Goal: Information Seeking & Learning: Learn about a topic

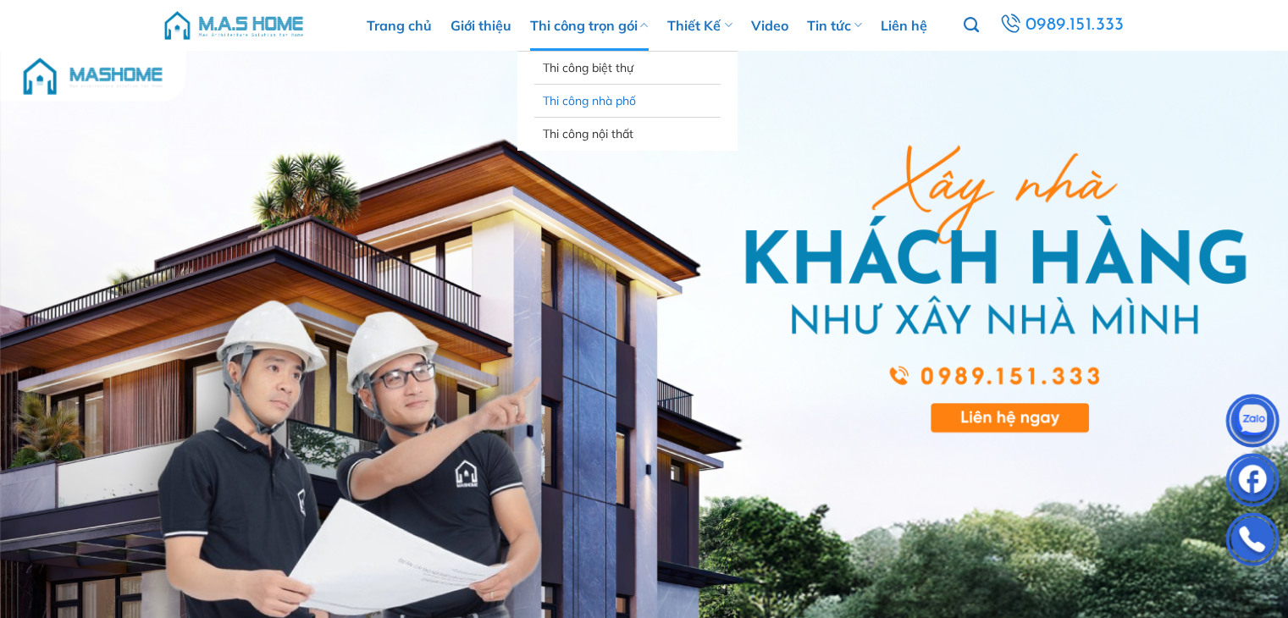
click at [623, 92] on link "Thi công nhà phố" at bounding box center [627, 101] width 169 height 32
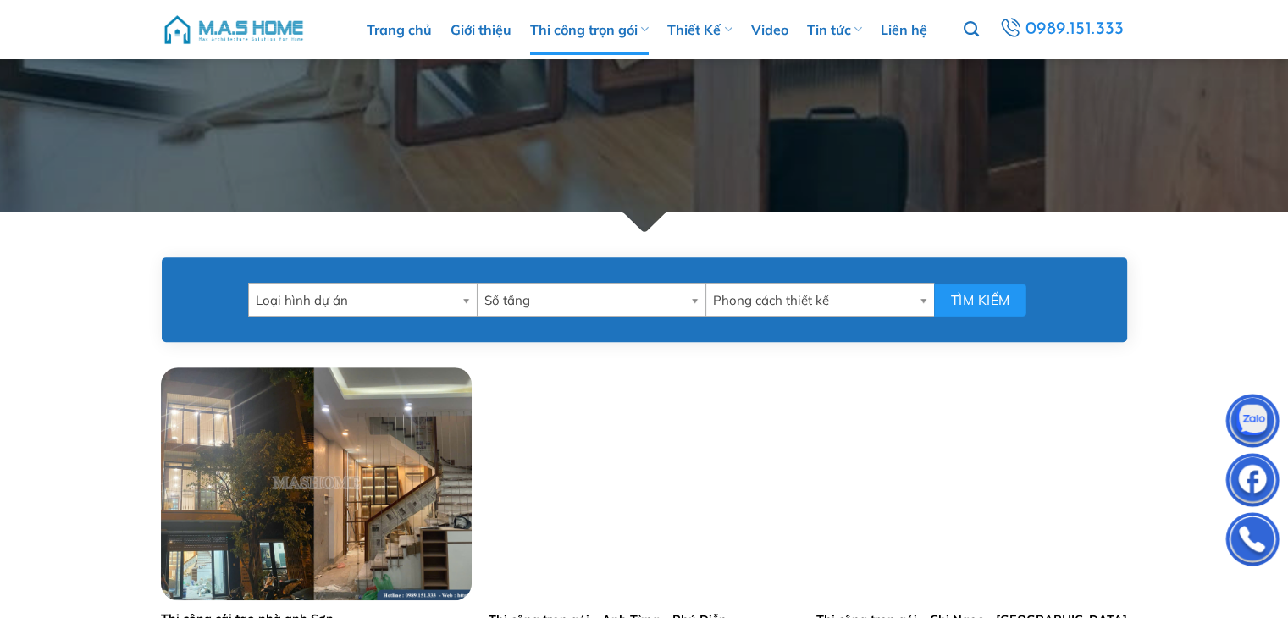
scroll to position [593, 0]
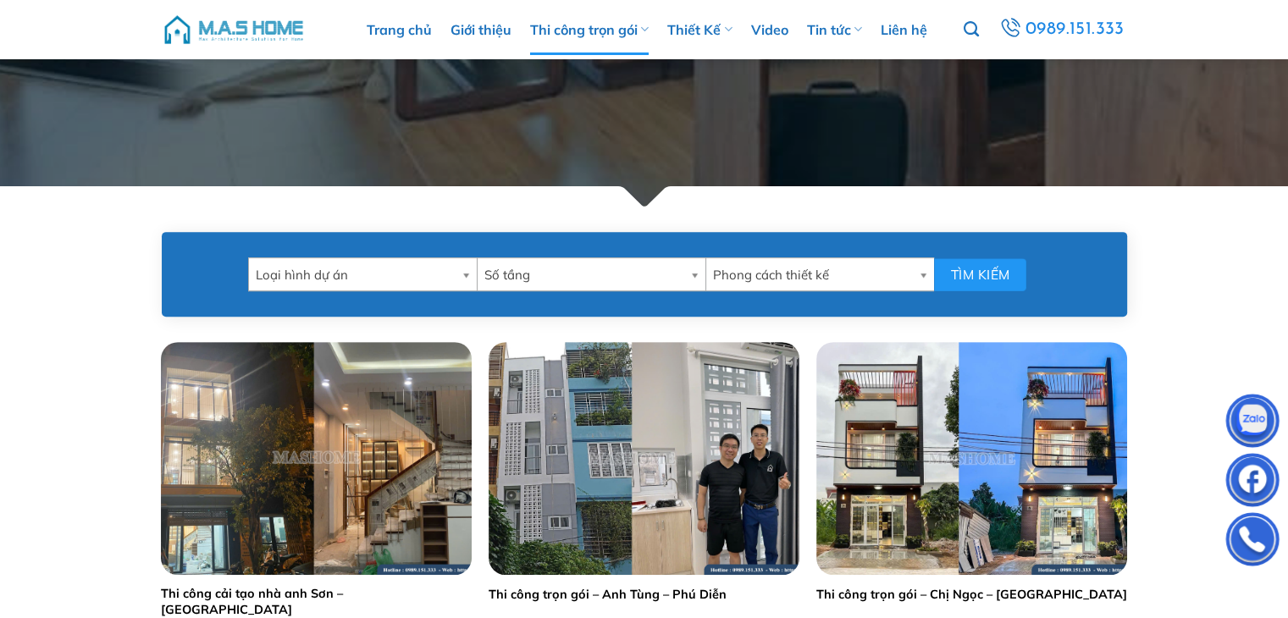
click at [439, 265] on span "Loại hình dự án" at bounding box center [355, 275] width 199 height 34
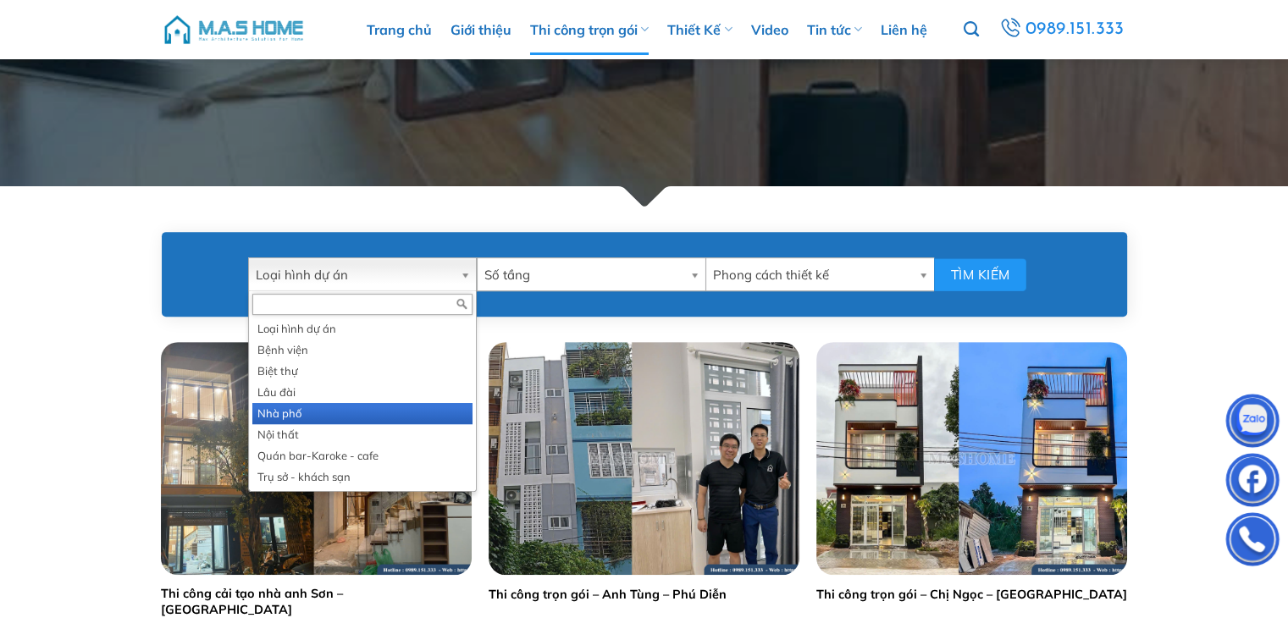
click at [301, 414] on li "Nhà phố" at bounding box center [362, 413] width 220 height 21
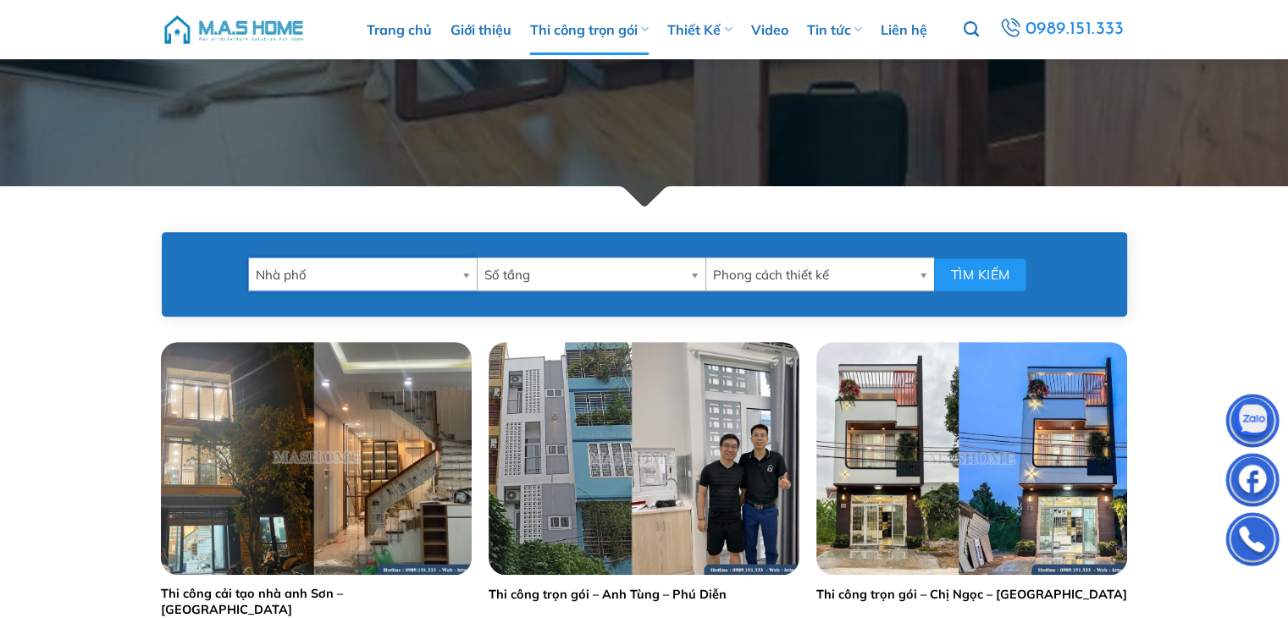
click at [613, 268] on span "Số tầng" at bounding box center [584, 275] width 199 height 34
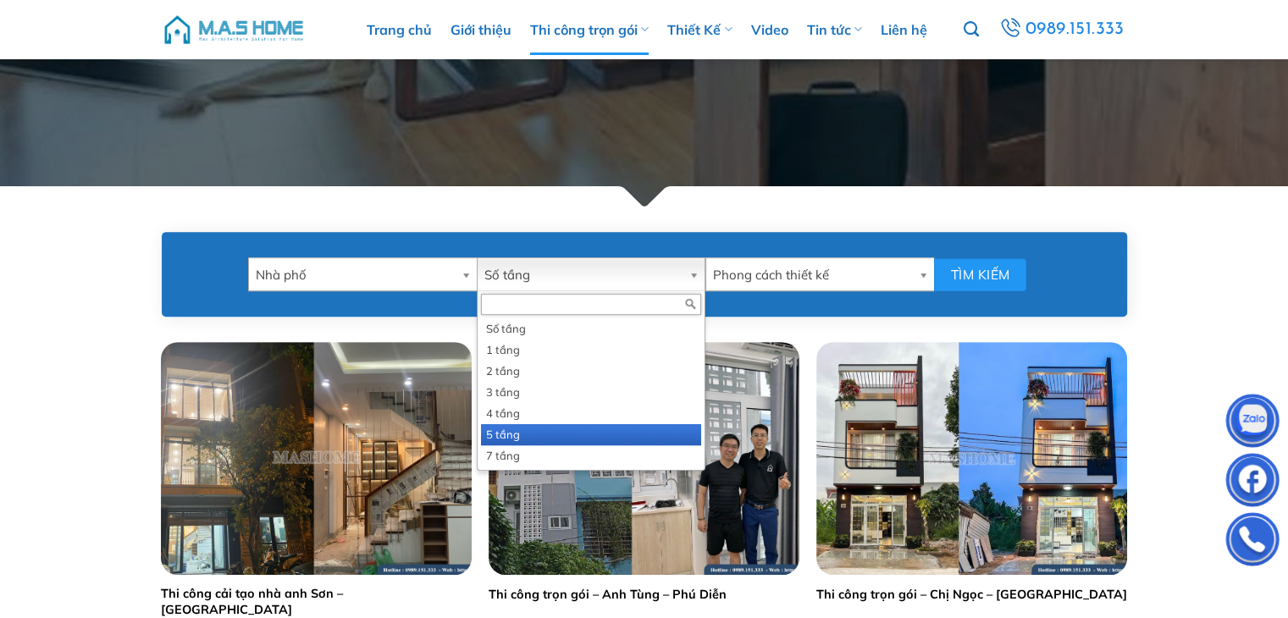
click at [509, 438] on li "5 tầng" at bounding box center [591, 434] width 220 height 21
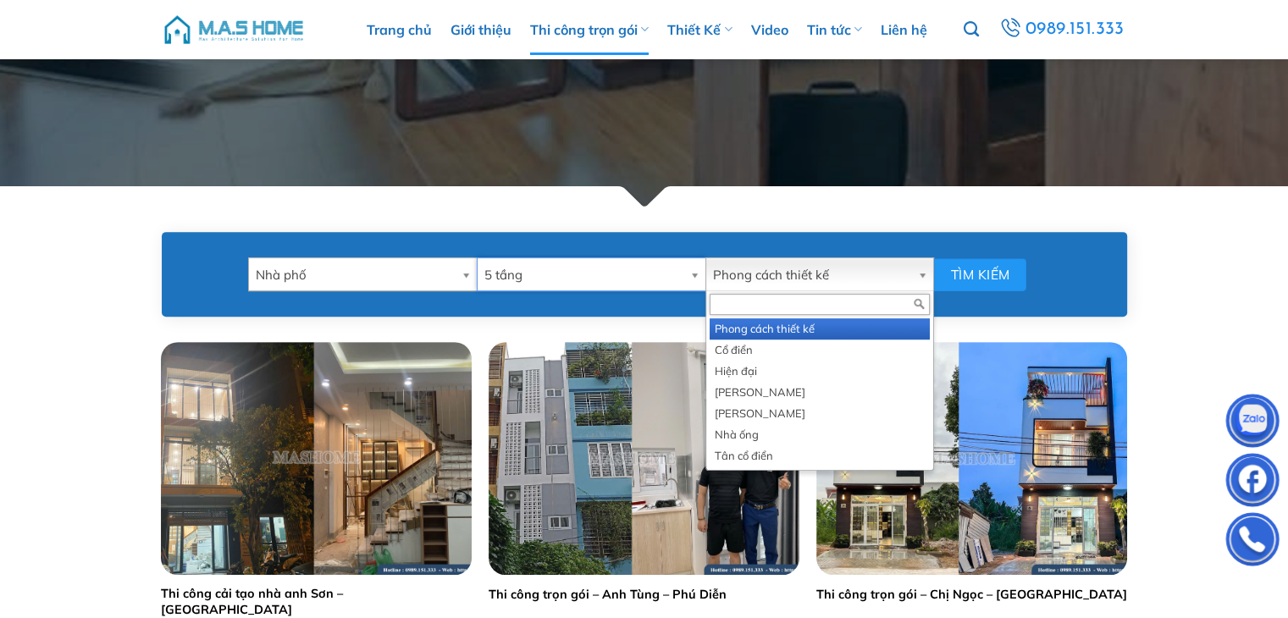
click at [900, 276] on span "Phong cách thiết kế" at bounding box center [812, 275] width 198 height 34
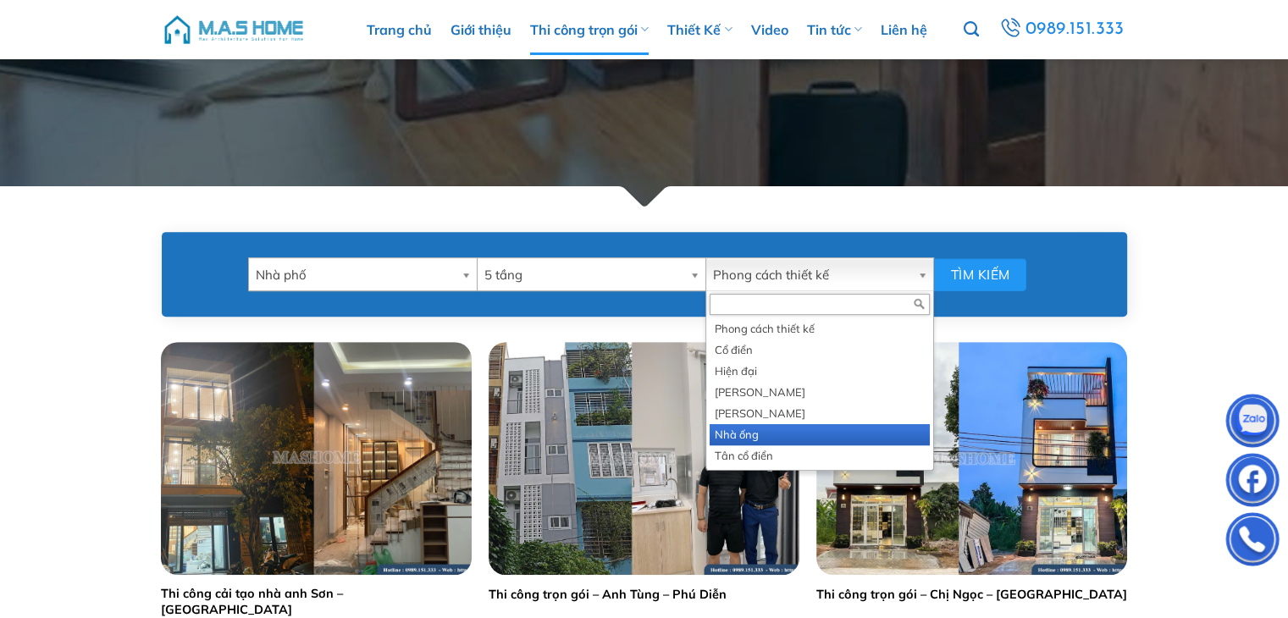
click at [752, 426] on li "Nhà ống" at bounding box center [820, 434] width 220 height 21
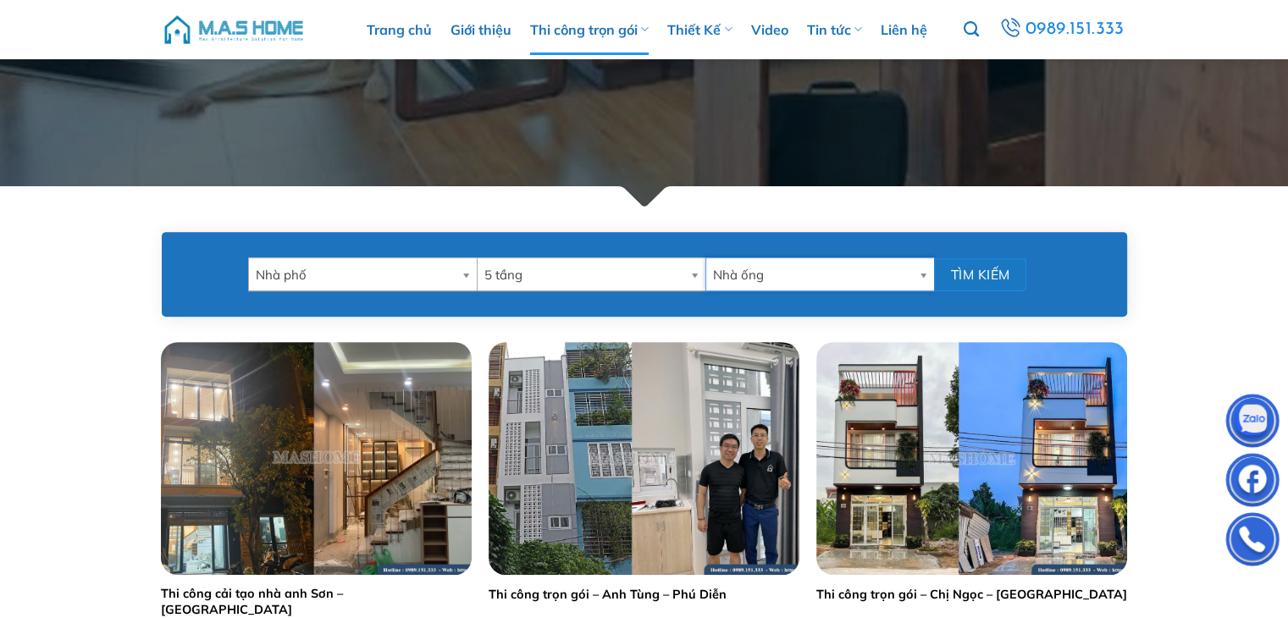
click at [940, 262] on button "Tìm kiếm" at bounding box center [980, 274] width 92 height 33
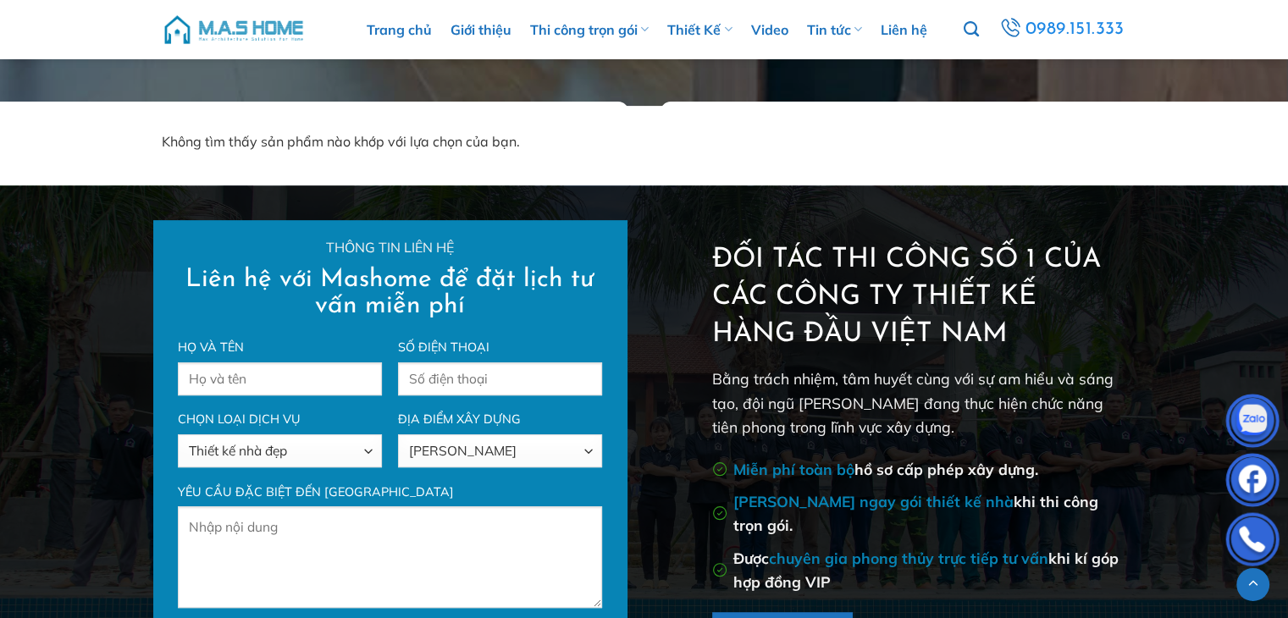
scroll to position [1016, 0]
